Goal: Task Accomplishment & Management: Use online tool/utility

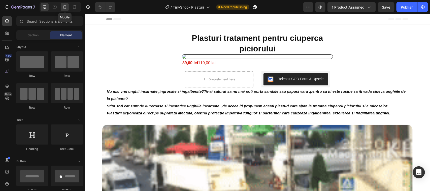
click at [65, 5] on icon at bounding box center [65, 7] width 3 height 4
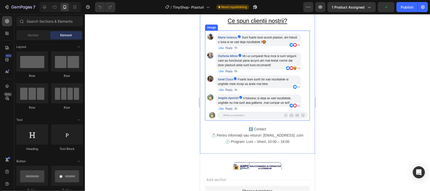
scroll to position [662, 0]
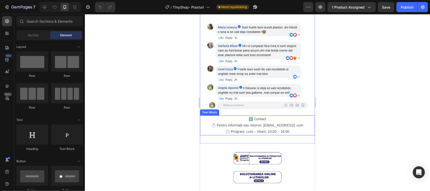
click at [211, 122] on p "📩 Pentru informații sau retururi: [EMAIL_ADDRESS] .com 🕐 Program: Luni – Vineri…" at bounding box center [257, 128] width 114 height 13
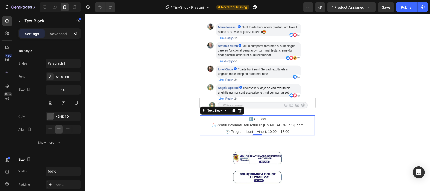
click at [212, 122] on p "📩 Pentru informații sau retururi: [EMAIL_ADDRESS] .com 🕐 Program: Luni – Vineri…" at bounding box center [257, 128] width 114 height 13
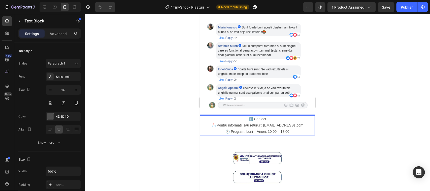
click at [249, 116] on p "ℹ️ Contact" at bounding box center [257, 119] width 114 height 6
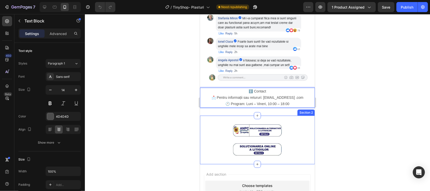
scroll to position [693, 0]
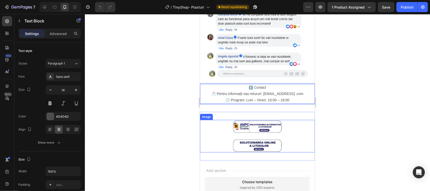
click at [247, 120] on img at bounding box center [257, 136] width 50 height 33
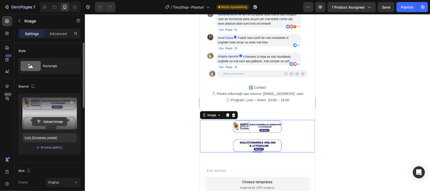
click at [53, 122] on input "file" at bounding box center [49, 121] width 35 height 9
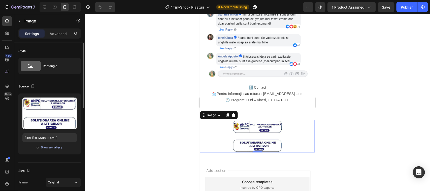
click at [43, 147] on div "Browse gallery" at bounding box center [51, 147] width 21 height 5
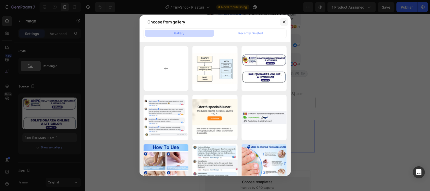
click at [284, 21] on icon "button" at bounding box center [284, 22] width 4 height 4
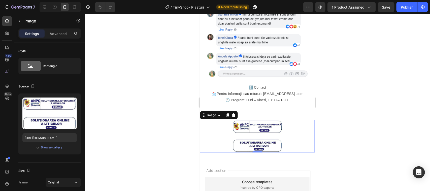
click at [260, 120] on img at bounding box center [257, 136] width 50 height 33
click at [255, 132] on img at bounding box center [257, 136] width 50 height 33
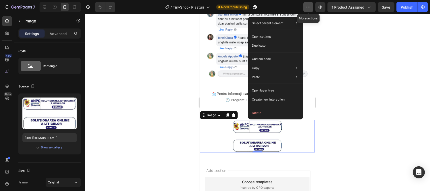
click at [307, 8] on icon "button" at bounding box center [308, 7] width 5 height 5
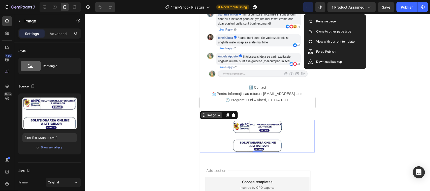
click at [220, 113] on icon at bounding box center [219, 115] width 4 height 4
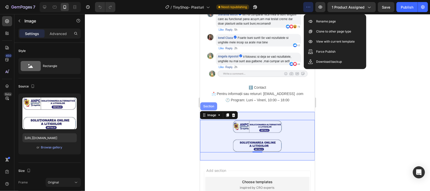
click at [209, 105] on div "Section" at bounding box center [208, 106] width 13 height 3
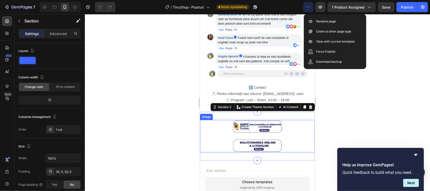
click at [261, 120] on img at bounding box center [257, 136] width 50 height 33
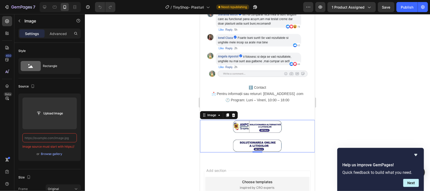
type input "[URL][DOMAIN_NAME]"
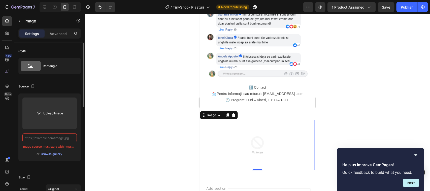
paste input "[URL][DOMAIN_NAME]"
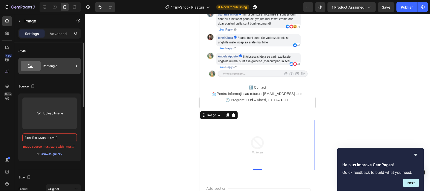
scroll to position [0, 154]
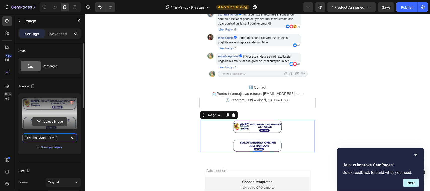
type input "[URL][DOMAIN_NAME]"
click at [51, 122] on input "file" at bounding box center [49, 121] width 35 height 9
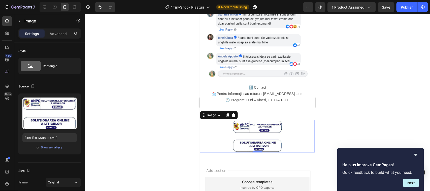
click at [262, 120] on img at bounding box center [257, 136] width 50 height 33
click at [263, 120] on img at bounding box center [257, 136] width 50 height 33
click at [412, 184] on button "Next" at bounding box center [412, 183] width 16 height 8
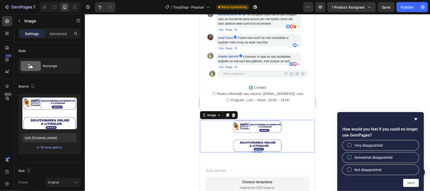
click at [371, 87] on div at bounding box center [257, 102] width 345 height 177
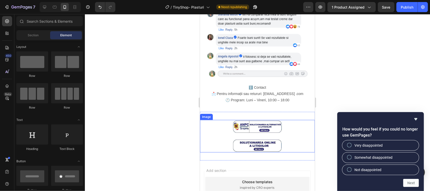
click at [262, 120] on img at bounding box center [257, 136] width 50 height 33
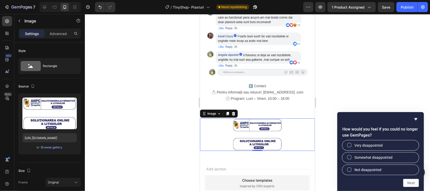
scroll to position [693, 0]
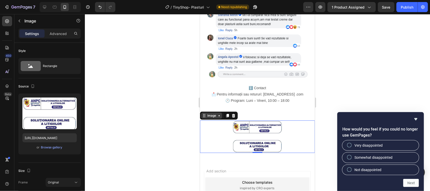
click at [219, 113] on icon at bounding box center [219, 115] width 4 height 4
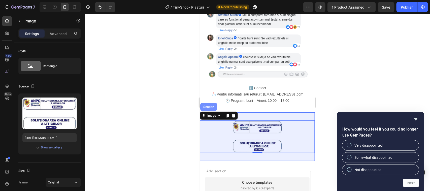
click at [210, 105] on div "Section" at bounding box center [208, 106] width 13 height 3
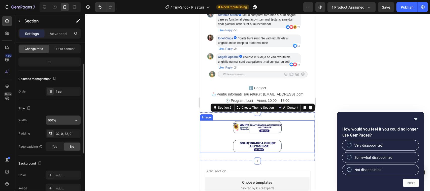
scroll to position [0, 0]
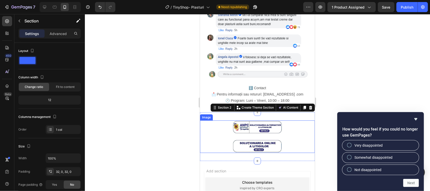
click at [35, 34] on p "Settings" at bounding box center [32, 33] width 14 height 5
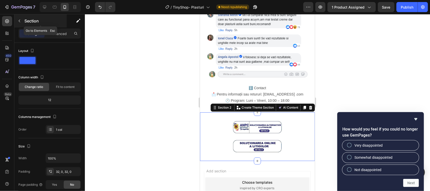
click at [19, 21] on icon "button" at bounding box center [19, 21] width 4 height 4
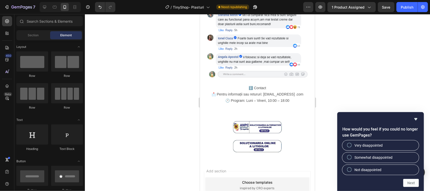
click at [174, 85] on div at bounding box center [257, 102] width 345 height 177
click at [342, 68] on div at bounding box center [257, 102] width 345 height 177
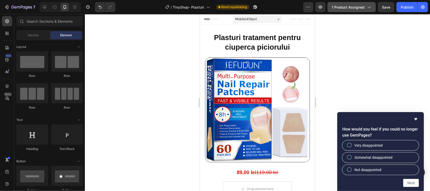
click at [369, 7] on icon "button" at bounding box center [369, 7] width 5 height 5
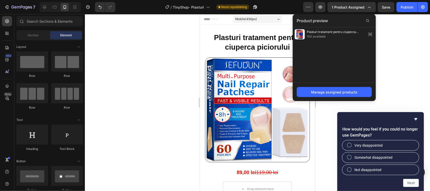
click at [396, 52] on div at bounding box center [257, 102] width 345 height 177
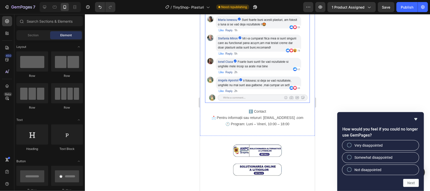
scroll to position [725, 0]
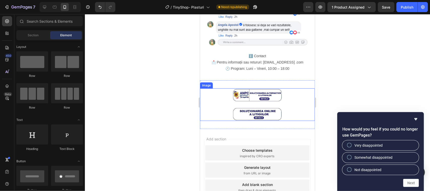
click at [250, 88] on img at bounding box center [257, 104] width 50 height 33
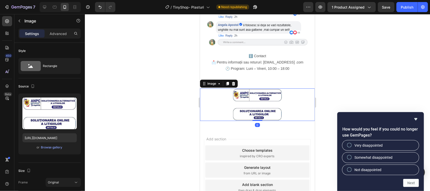
click at [261, 88] on img at bounding box center [257, 104] width 50 height 33
click at [264, 88] on img at bounding box center [257, 104] width 50 height 33
click at [261, 88] on img at bounding box center [257, 104] width 50 height 33
click at [174, 87] on div at bounding box center [257, 102] width 345 height 177
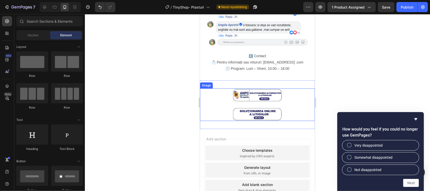
click at [261, 88] on img at bounding box center [257, 104] width 50 height 33
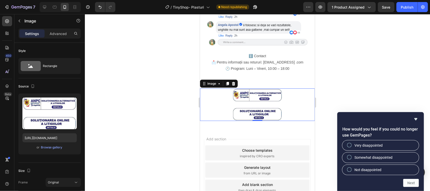
click at [260, 88] on img at bounding box center [257, 104] width 50 height 33
click at [261, 88] on img at bounding box center [257, 104] width 50 height 33
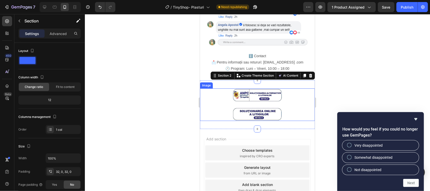
click at [264, 88] on img at bounding box center [257, 104] width 50 height 33
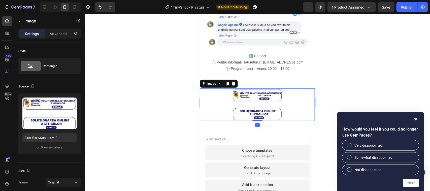
click at [264, 88] on img at bounding box center [257, 104] width 50 height 33
click at [262, 88] on img at bounding box center [257, 104] width 50 height 33
click at [275, 88] on img at bounding box center [257, 104] width 50 height 33
click at [287, 88] on div at bounding box center [257, 104] width 115 height 33
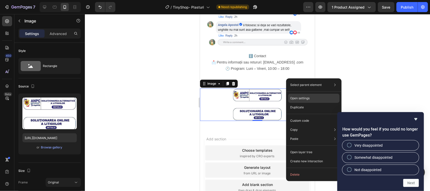
click at [304, 97] on p "Open settings" at bounding box center [299, 98] width 19 height 5
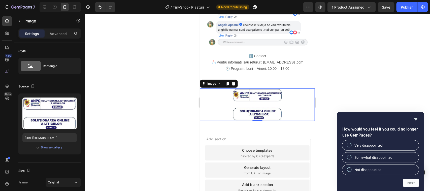
click at [323, 81] on div at bounding box center [257, 102] width 345 height 177
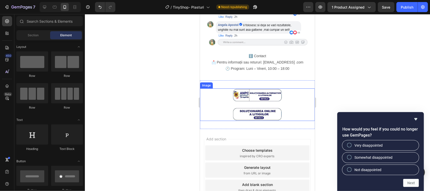
click at [276, 88] on img at bounding box center [257, 104] width 50 height 33
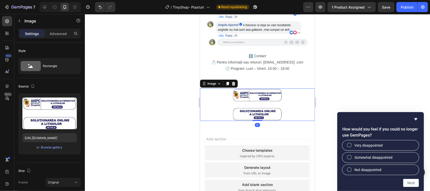
click at [263, 88] on img at bounding box center [257, 104] width 50 height 33
click at [259, 121] on div at bounding box center [257, 122] width 10 height 2
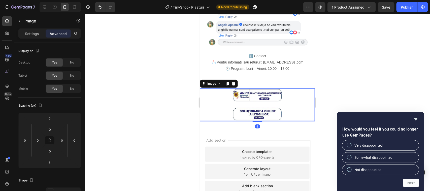
click at [258, 104] on img at bounding box center [257, 104] width 50 height 33
click at [258, 120] on div at bounding box center [257, 120] width 10 height 1
type input "0"
click at [258, 97] on img at bounding box center [257, 104] width 50 height 33
click at [262, 88] on img at bounding box center [257, 104] width 50 height 33
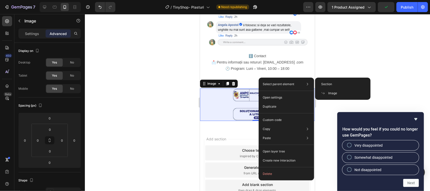
click at [332, 93] on span "Image" at bounding box center [333, 93] width 9 height 5
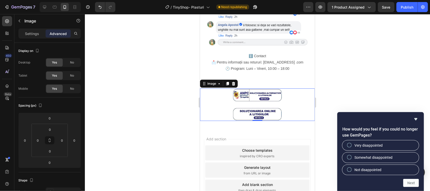
click at [262, 88] on img at bounding box center [257, 104] width 50 height 33
click at [211, 81] on div "Image" at bounding box center [211, 83] width 11 height 5
click at [20, 22] on icon "button" at bounding box center [20, 21] width 2 height 3
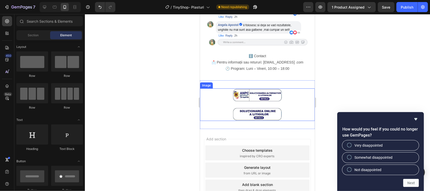
click at [254, 88] on img at bounding box center [257, 104] width 50 height 33
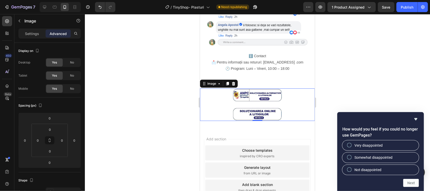
click at [270, 88] on img at bounding box center [257, 104] width 50 height 33
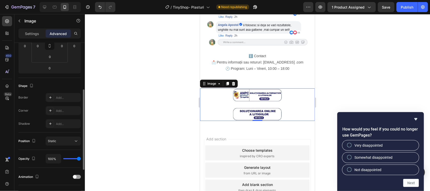
scroll to position [0, 0]
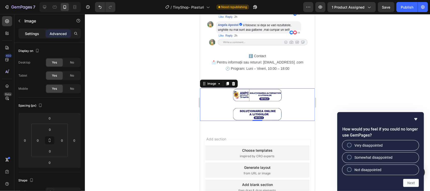
click at [32, 33] on p "Settings" at bounding box center [32, 33] width 14 height 5
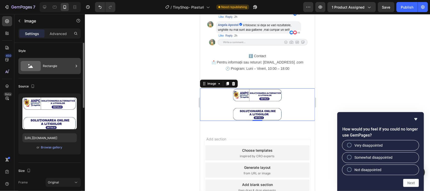
click at [76, 65] on icon at bounding box center [76, 66] width 5 height 5
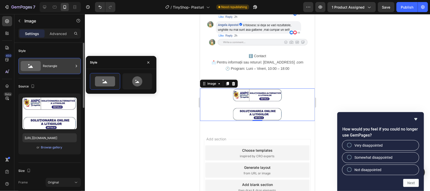
click at [76, 65] on icon at bounding box center [76, 66] width 5 height 5
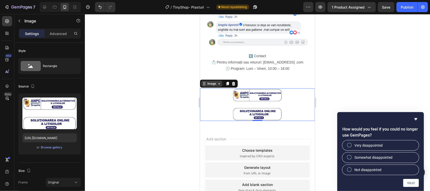
click at [211, 80] on div "Image" at bounding box center [211, 83] width 21 height 6
click at [303, 74] on div "Section 2" at bounding box center [306, 77] width 17 height 6
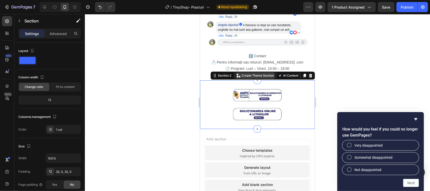
click at [262, 73] on p "Create Theme Section" at bounding box center [258, 75] width 32 height 5
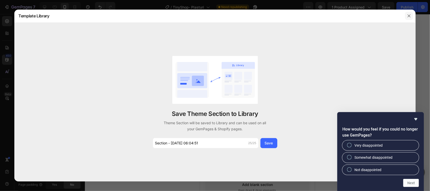
click at [410, 15] on icon "button" at bounding box center [409, 16] width 4 height 4
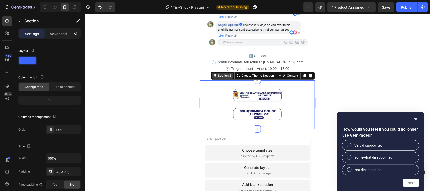
click at [220, 72] on div "Section 2" at bounding box center [222, 75] width 21 height 6
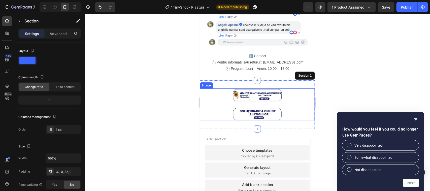
click at [244, 88] on img at bounding box center [257, 104] width 50 height 33
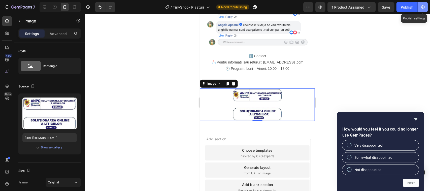
click at [424, 7] on icon "button" at bounding box center [423, 7] width 5 height 5
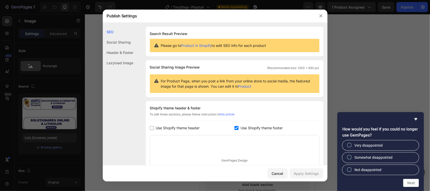
click at [121, 51] on div "Header & Footer" at bounding box center [118, 52] width 31 height 10
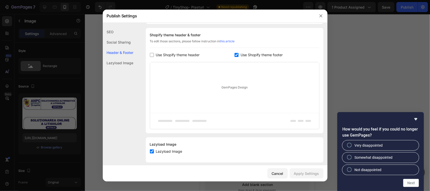
scroll to position [73, 0]
drag, startPoint x: 171, startPoint y: 71, endPoint x: 165, endPoint y: 75, distance: 7.6
click at [165, 75] on div "GemPages Design" at bounding box center [234, 87] width 169 height 51
click at [322, 15] on icon "button" at bounding box center [321, 16] width 4 height 4
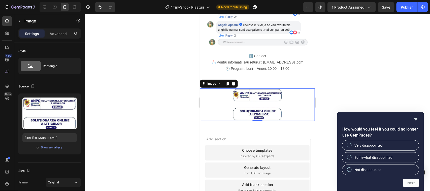
click at [264, 88] on img at bounding box center [257, 104] width 50 height 33
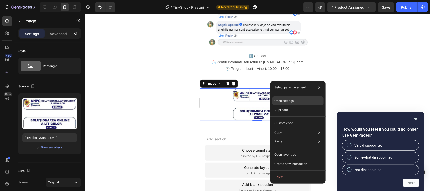
click at [296, 102] on div "Open settings" at bounding box center [298, 100] width 51 height 9
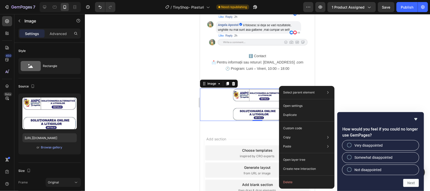
click at [356, 72] on div at bounding box center [257, 102] width 345 height 177
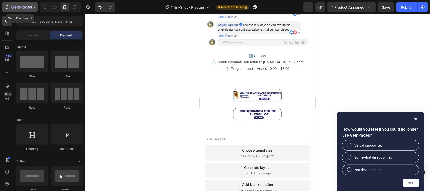
click at [9, 3] on button "7" at bounding box center [20, 7] width 36 height 10
